Goal: Transaction & Acquisition: Subscribe to service/newsletter

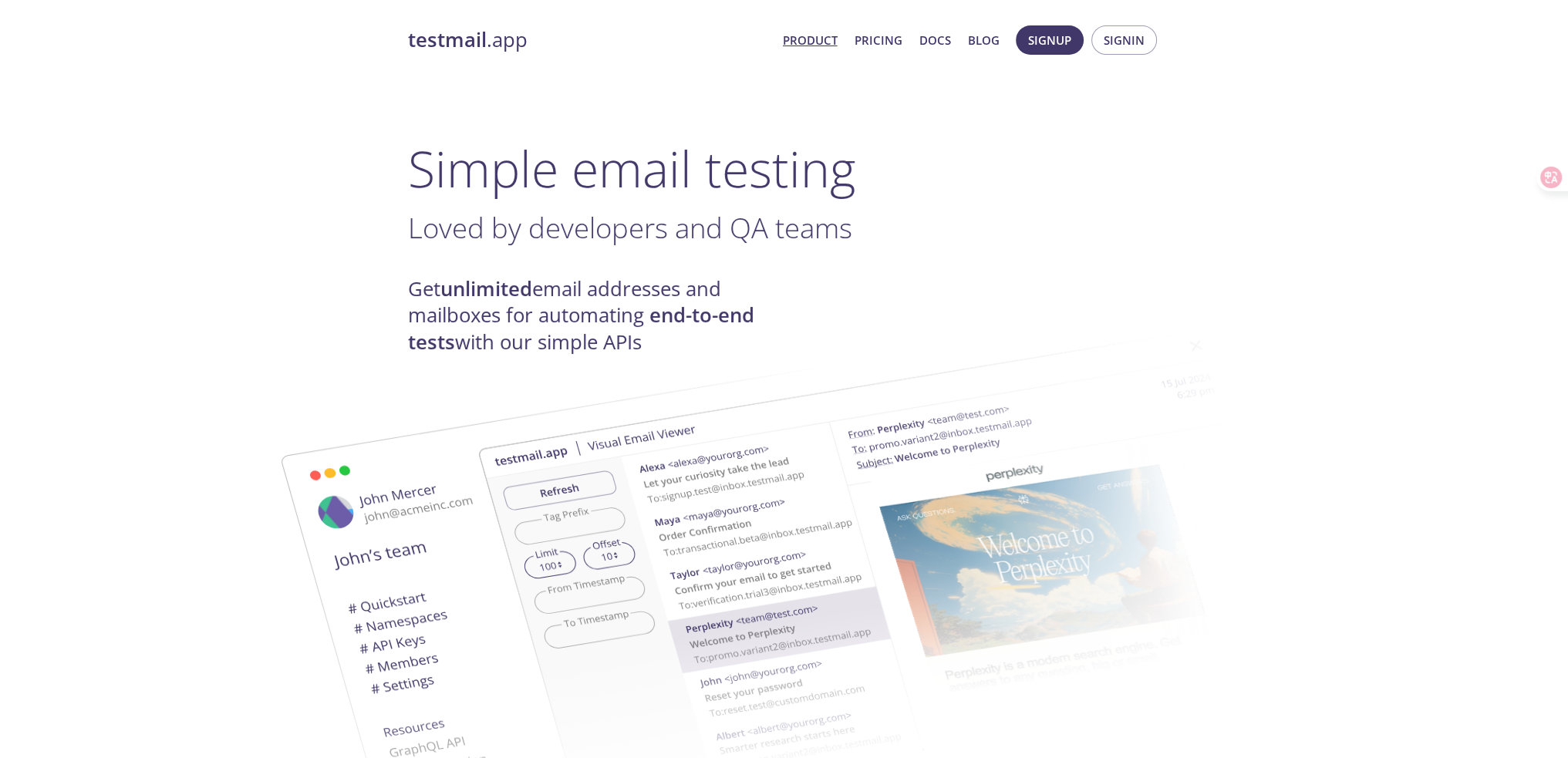
click at [1029, 57] on span "Signup Signin" at bounding box center [1085, 40] width 148 height 37
click at [1028, 50] on button "Signup" at bounding box center [1049, 40] width 68 height 29
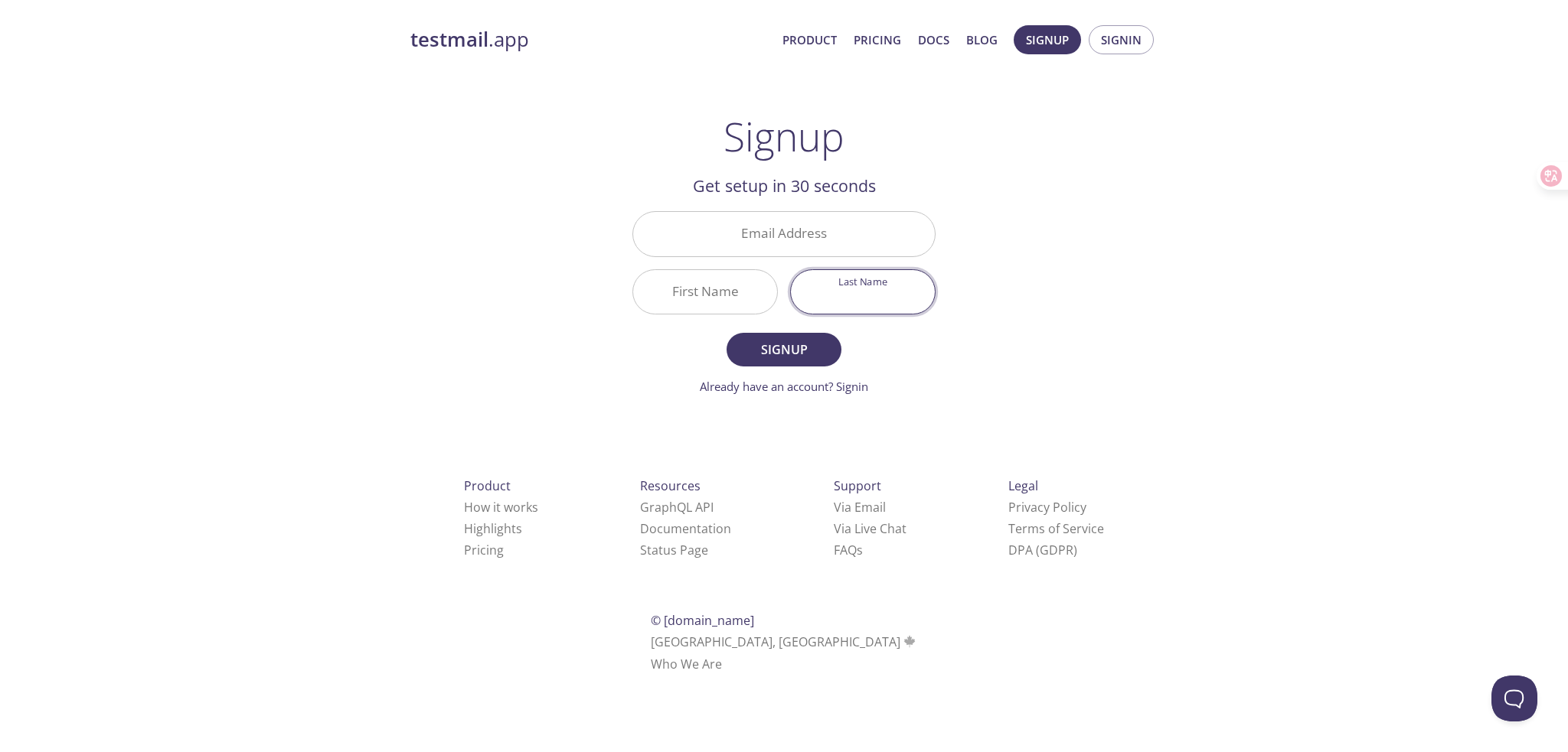
click at [865, 297] on input "Last Name" at bounding box center [862, 292] width 143 height 44
click at [713, 297] on input "First Name" at bounding box center [704, 292] width 143 height 44
click at [774, 249] on input "Email Address" at bounding box center [784, 233] width 302 height 44
type input "[EMAIL_ADDRESS][DOMAIN_NAME]"
click at [705, 286] on input "First Name" at bounding box center [704, 292] width 143 height 44
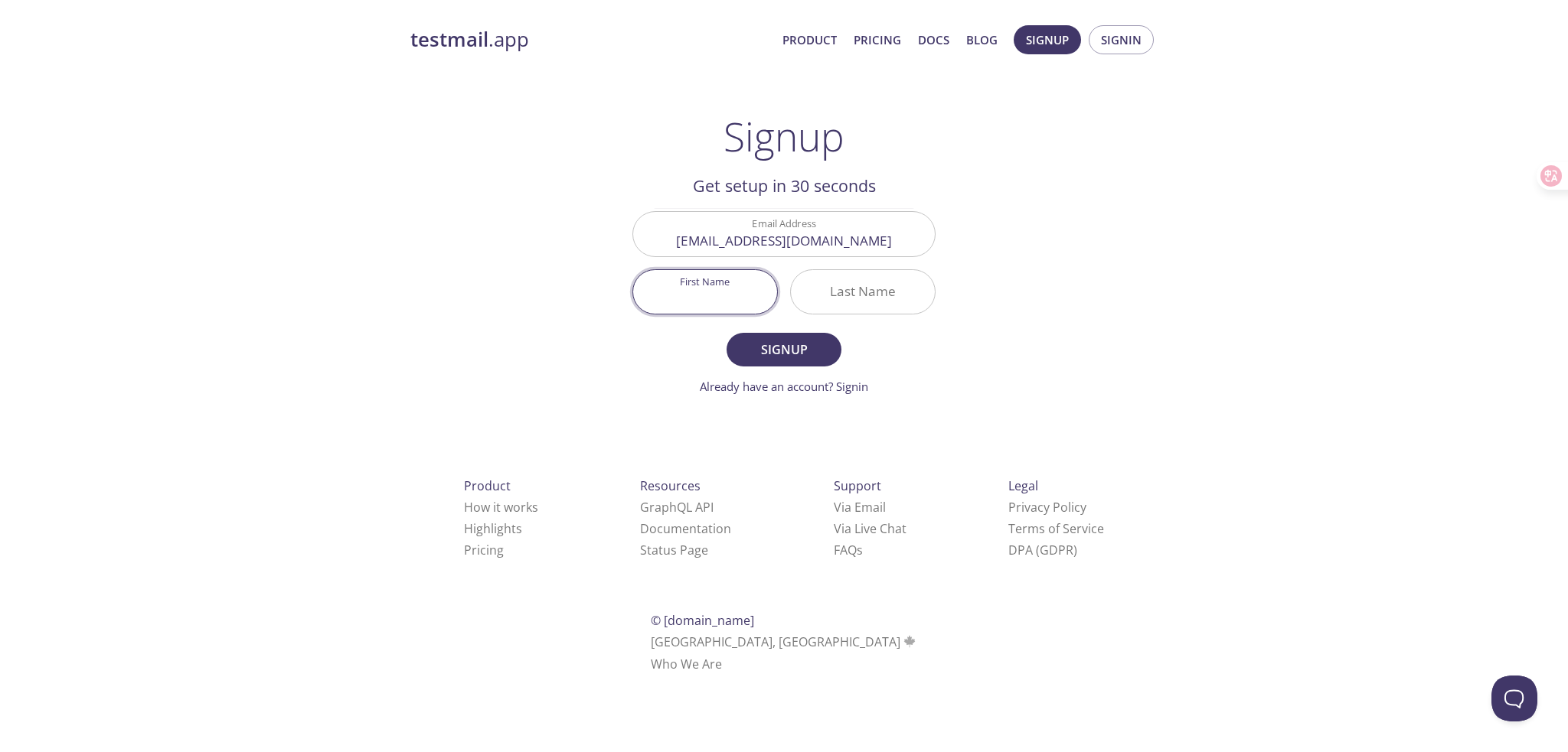
click at [758, 296] on input "First Name" at bounding box center [704, 292] width 143 height 44
